Goal: Task Accomplishment & Management: Complete application form

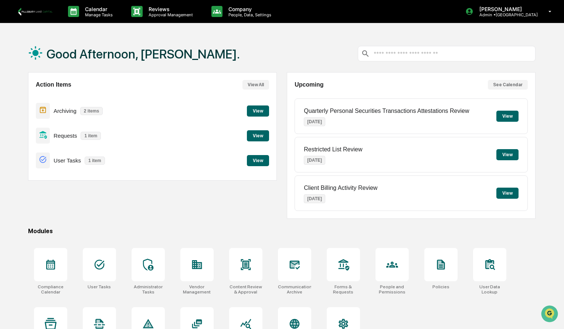
click at [258, 135] on button "View" at bounding box center [258, 135] width 22 height 11
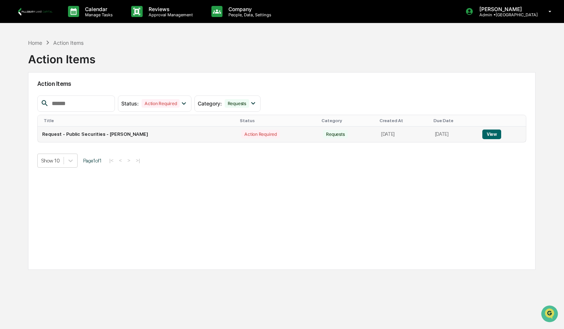
click at [492, 133] on button "View" at bounding box center [491, 134] width 19 height 10
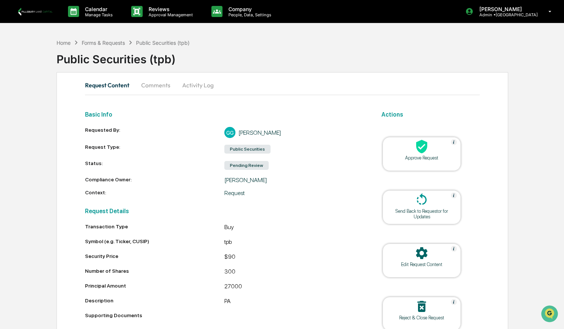
click at [376, 311] on table "Approve Request Send Back to Requestor for Updates Edit Request Content Reject …" at bounding box center [422, 233] width 116 height 231
click at [428, 158] on div "Approve Request" at bounding box center [422, 158] width 67 height 6
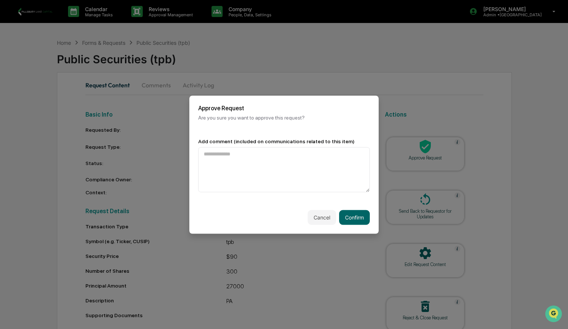
type textarea "*"
type textarea "**********"
click at [355, 216] on button "Confirm" at bounding box center [354, 217] width 31 height 15
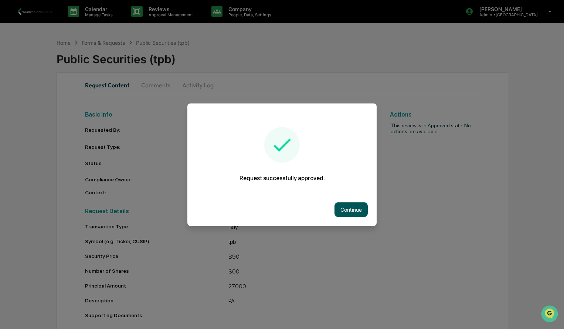
click at [341, 207] on button "Continue" at bounding box center [351, 209] width 33 height 15
